Goal: Information Seeking & Learning: Learn about a topic

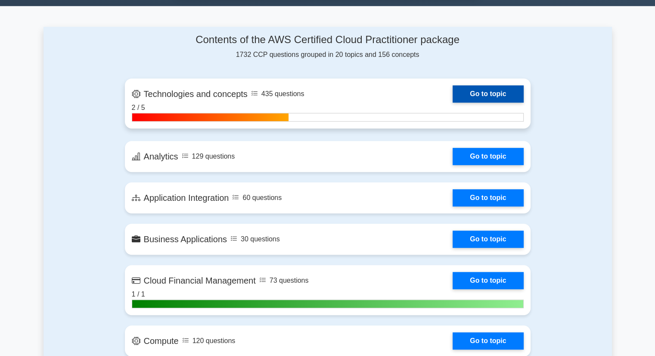
scroll to position [535, 0]
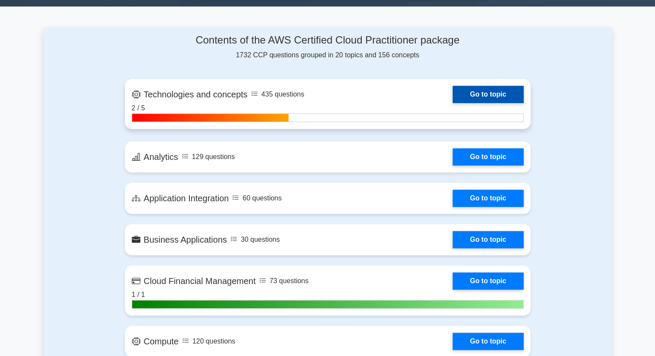
click at [481, 94] on link "Go to topic" at bounding box center [488, 94] width 71 height 17
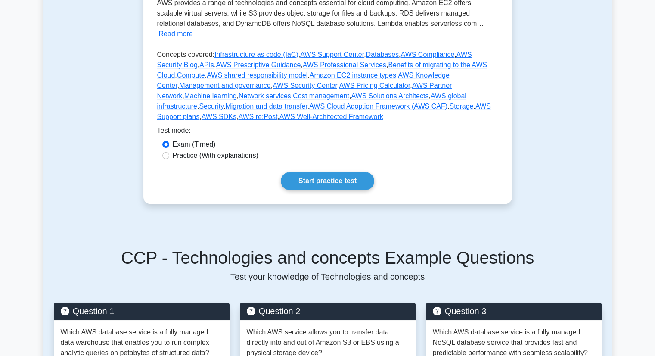
scroll to position [246, 0]
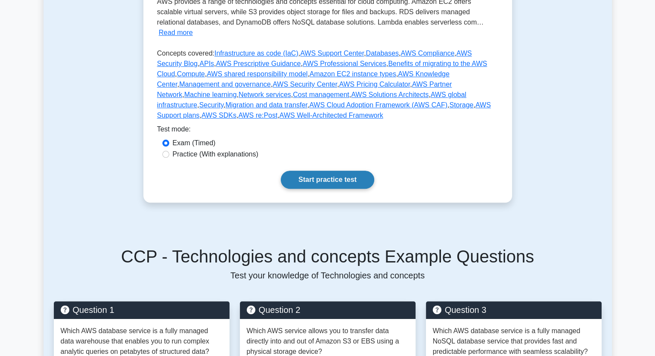
click at [348, 171] on link "Start practice test" at bounding box center [327, 180] width 93 height 18
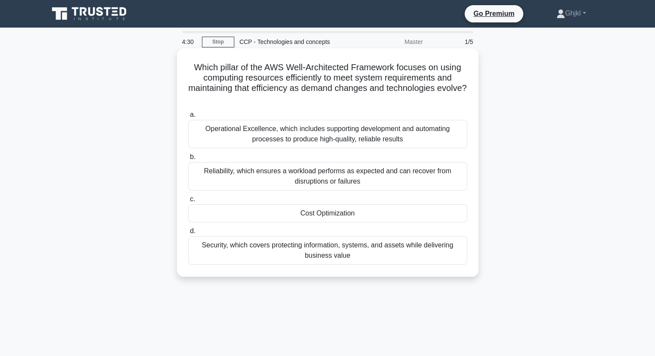
click at [320, 201] on label "c. Cost Optimization" at bounding box center [327, 208] width 279 height 28
click at [188, 201] on input "c. Cost Optimization" at bounding box center [188, 199] width 0 height 6
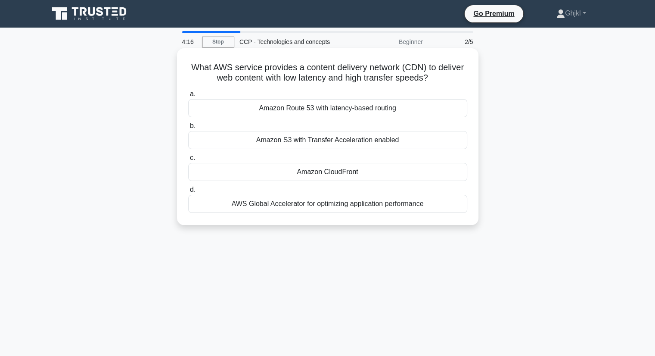
click at [275, 140] on div "Amazon S3 with Transfer Acceleration enabled" at bounding box center [327, 140] width 279 height 18
click at [188, 129] on input "b. Amazon S3 with Transfer Acceleration enabled" at bounding box center [188, 126] width 0 height 6
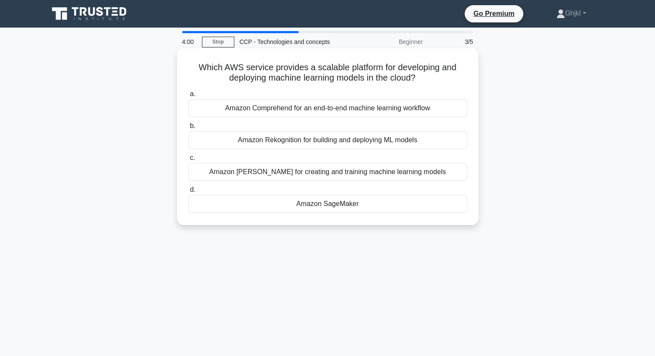
click at [319, 173] on div "Amazon Polly for creating and training machine learning models" at bounding box center [327, 172] width 279 height 18
click at [188, 161] on input "c. Amazon Polly for creating and training machine learning models" at bounding box center [188, 158] width 0 height 6
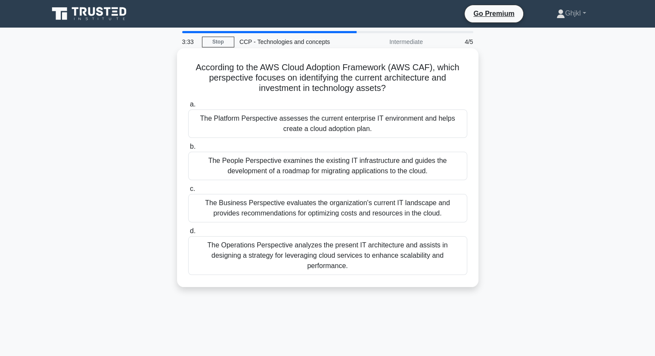
click at [281, 131] on div "The Platform Perspective assesses the current enterprise IT environment and hel…" at bounding box center [327, 123] width 279 height 28
click at [188, 107] on input "a. The Platform Perspective assesses the current enterprise IT environment and …" at bounding box center [188, 105] width 0 height 6
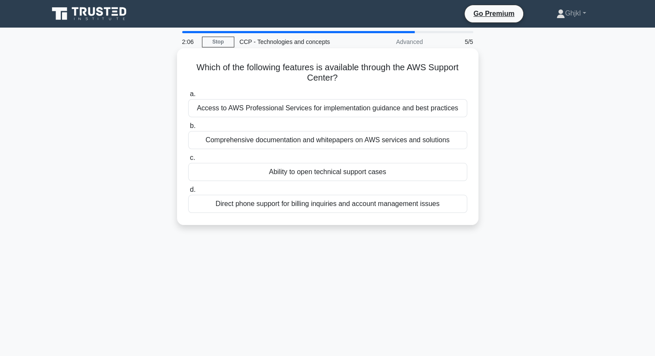
click at [310, 167] on div "Ability to open technical support cases" at bounding box center [327, 172] width 279 height 18
click at [188, 161] on input "c. Ability to open technical support cases" at bounding box center [188, 158] width 0 height 6
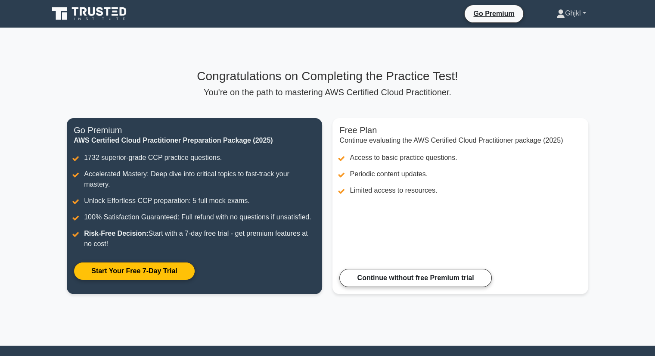
click at [568, 18] on link "Ghjkl" at bounding box center [571, 13] width 71 height 17
click at [550, 35] on link "Profile" at bounding box center [570, 34] width 68 height 14
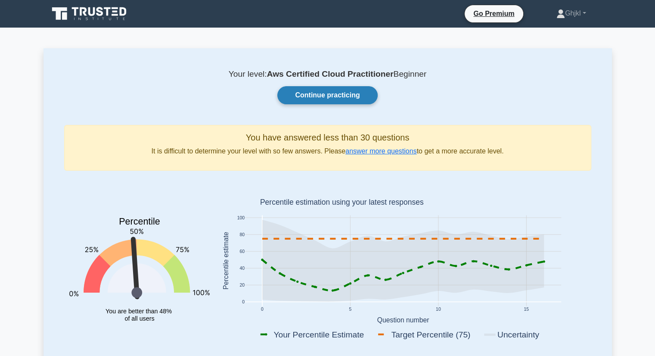
click at [304, 99] on link "Continue practicing" at bounding box center [327, 95] width 100 height 18
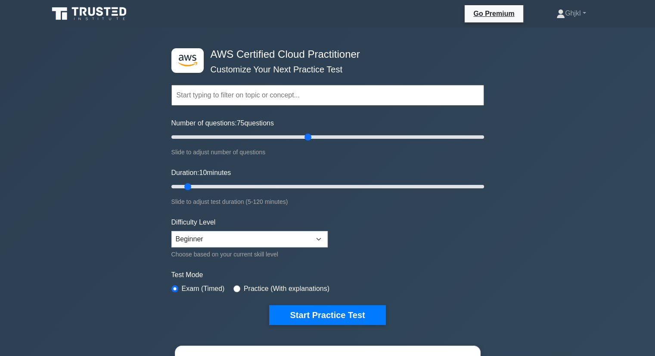
drag, startPoint x: 180, startPoint y: 135, endPoint x: 312, endPoint y: 151, distance: 132.3
click at [312, 142] on input "Number of questions: 75 questions" at bounding box center [327, 137] width 313 height 10
drag, startPoint x: 312, startPoint y: 151, endPoint x: 193, endPoint y: 154, distance: 118.9
click at [193, 154] on div "Slide to adjust number of questions" at bounding box center [327, 152] width 313 height 10
type input "10"
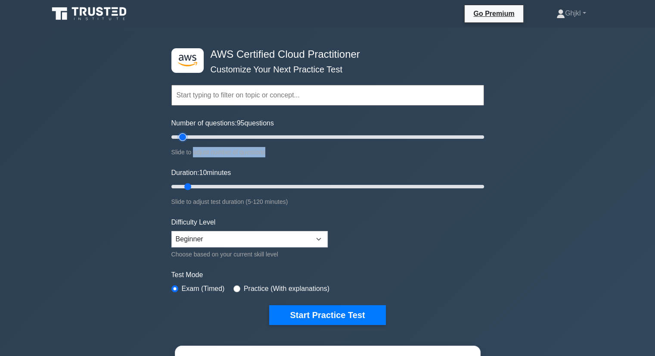
click at [185, 136] on input "Number of questions: 95 questions" at bounding box center [327, 137] width 313 height 10
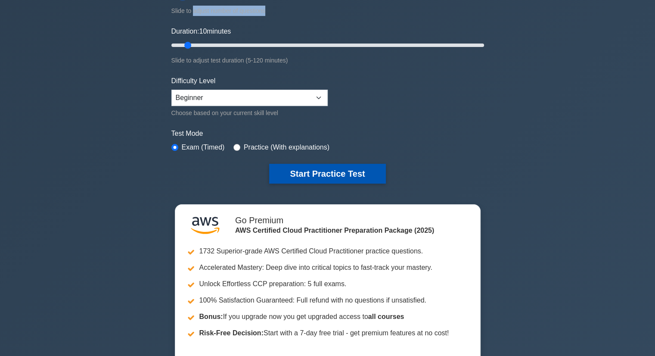
scroll to position [140, 0]
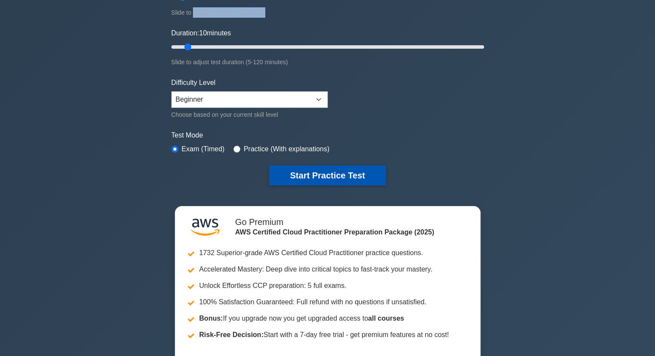
click at [332, 171] on button "Start Practice Test" at bounding box center [327, 175] width 116 height 20
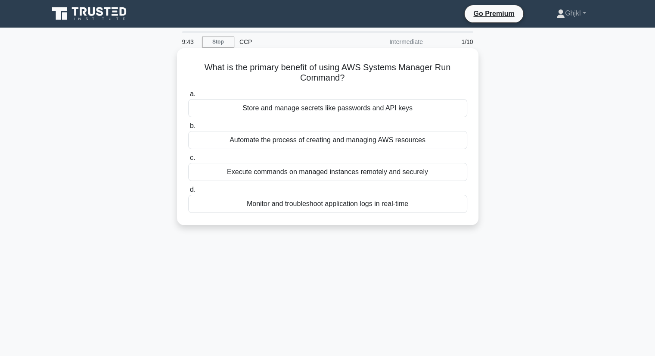
click at [277, 177] on div "Execute commands on managed instances remotely and securely" at bounding box center [327, 172] width 279 height 18
click at [188, 161] on input "c. Execute commands on managed instances remotely and securely" at bounding box center [188, 158] width 0 height 6
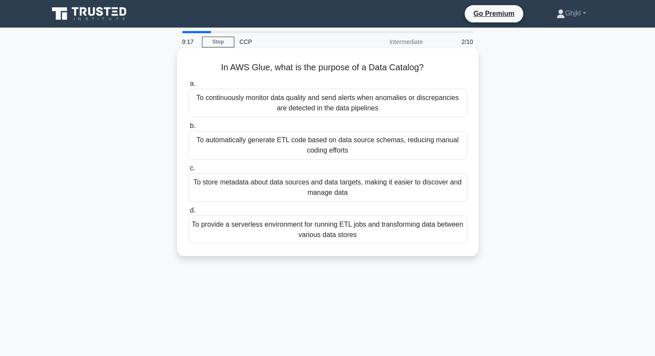
drag, startPoint x: 220, startPoint y: 69, endPoint x: 379, endPoint y: 243, distance: 235.6
click at [379, 243] on div "In AWS Glue, what is the purpose of a Data Catalog? .spinner_0XTQ{transform-ori…" at bounding box center [327, 152] width 295 height 201
copy div "n AWS Glue, what is the purpose of a Data Catalog? .spinner_0XTQ{transform-orig…"
click at [208, 174] on div "To store metadata about data sources and data targets, making it easier to disc…" at bounding box center [327, 187] width 279 height 28
click at [188, 171] on input "c. To store metadata about data sources and data targets, making it easier to d…" at bounding box center [188, 168] width 0 height 6
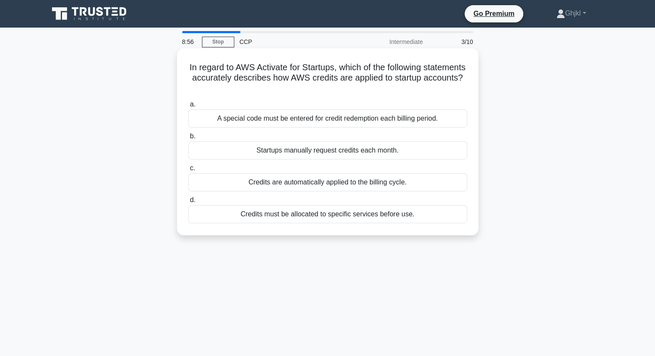
click at [213, 180] on div "Credits are automatically applied to the billing cycle." at bounding box center [327, 182] width 279 height 18
click at [188, 171] on input "c. Credits are automatically applied to the billing cycle." at bounding box center [188, 168] width 0 height 6
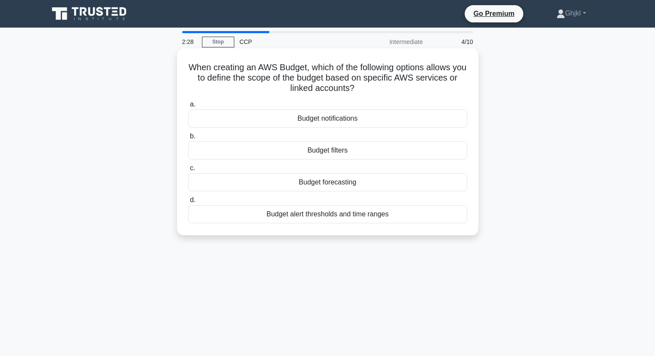
click at [389, 112] on div "Budget notifications" at bounding box center [327, 118] width 279 height 18
click at [188, 107] on input "a. Budget notifications" at bounding box center [188, 105] width 0 height 6
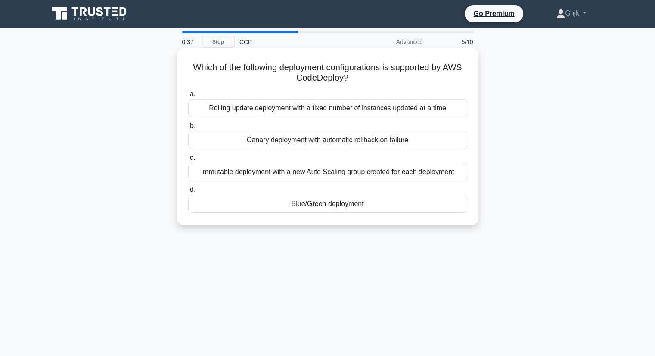
click at [304, 85] on div "Which of the following deployment configurations is supported by AWS CodeDeploy…" at bounding box center [327, 137] width 295 height 170
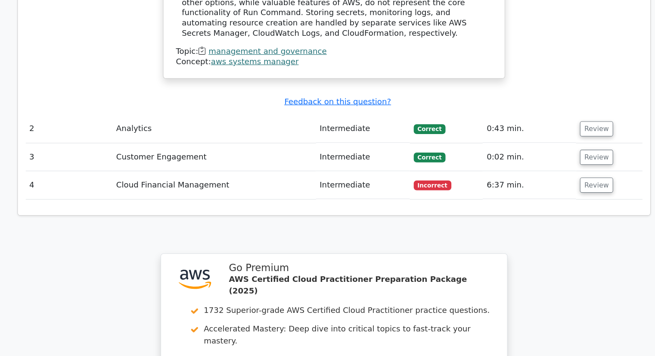
scroll to position [884, 0]
